Goal: Transaction & Acquisition: Purchase product/service

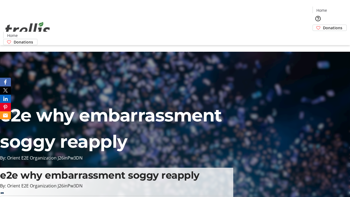
click at [323, 25] on span "Donations" at bounding box center [332, 28] width 19 height 6
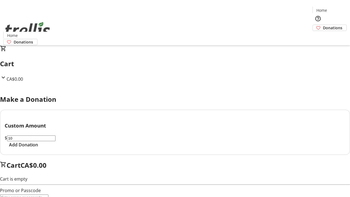
click at [38, 148] on span "Add Donation" at bounding box center [23, 144] width 29 height 7
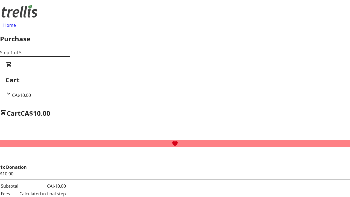
select select "CA"
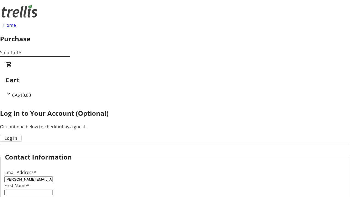
type input "[PERSON_NAME][EMAIL_ADDRESS][DOMAIN_NAME]"
type input "[PERSON_NAME]"
type input "[STREET_ADDRESS][PERSON_NAME]"
type input "Kelowna"
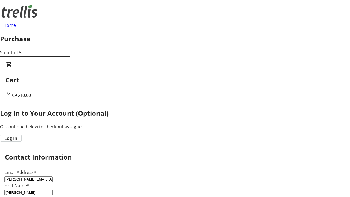
select select "BC"
type input "Kelowna"
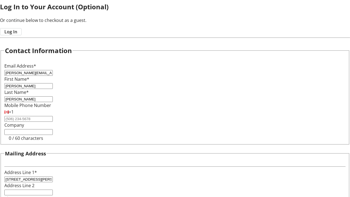
type input "V1Y 0C2"
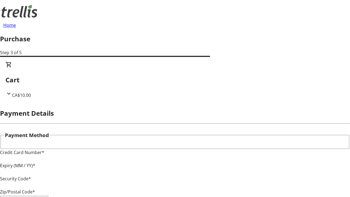
type input "V1Y 0C2"
